Goal: Information Seeking & Learning: Understand process/instructions

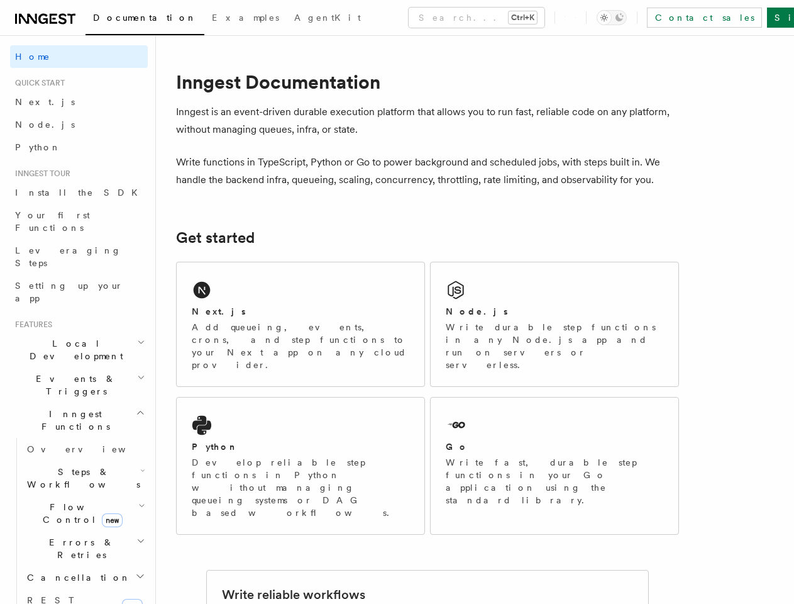
click at [422, 18] on button "Search... Ctrl+K" at bounding box center [477, 18] width 136 height 20
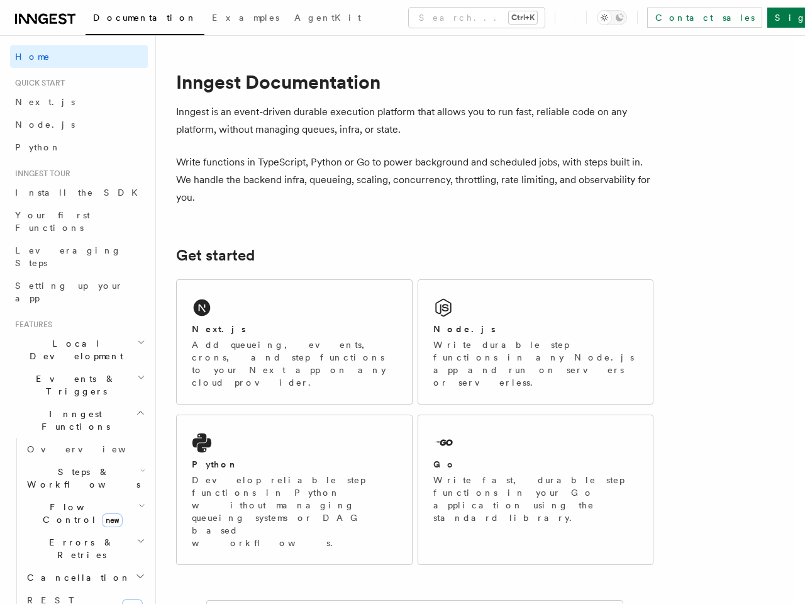
click at [74, 306] on div at bounding box center [402, 302] width 805 height 604
click at [74, 328] on div at bounding box center [402, 302] width 805 height 604
click at [74, 351] on div at bounding box center [402, 302] width 805 height 604
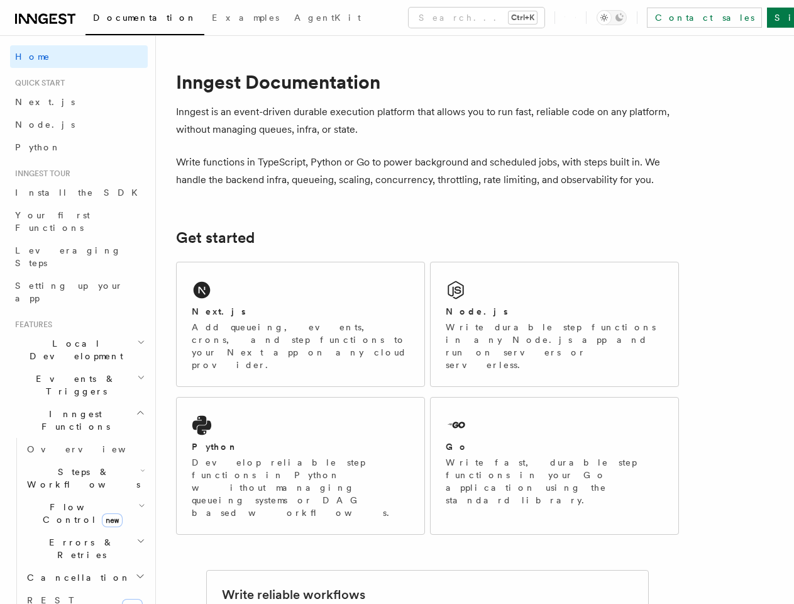
click at [79, 465] on span "Steps & Workflows" at bounding box center [81, 477] width 118 height 25
click at [79, 524] on span "Function steps" at bounding box center [87, 529] width 97 height 10
click at [79, 541] on link "Sleeps" at bounding box center [91, 552] width 114 height 23
